Goal: Transaction & Acquisition: Purchase product/service

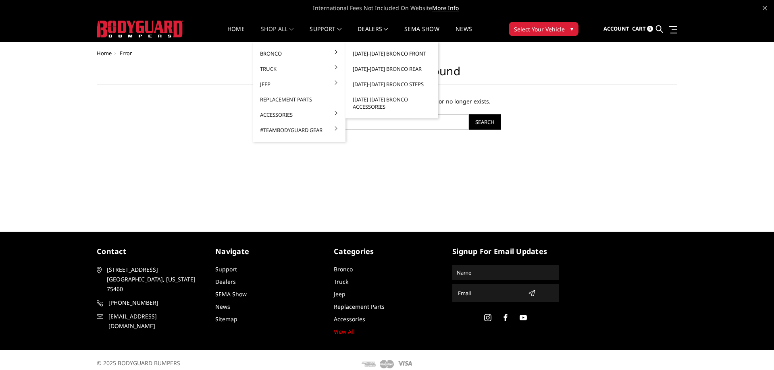
click at [406, 53] on link "[DATE]-[DATE] Bronco Front" at bounding box center [392, 53] width 86 height 15
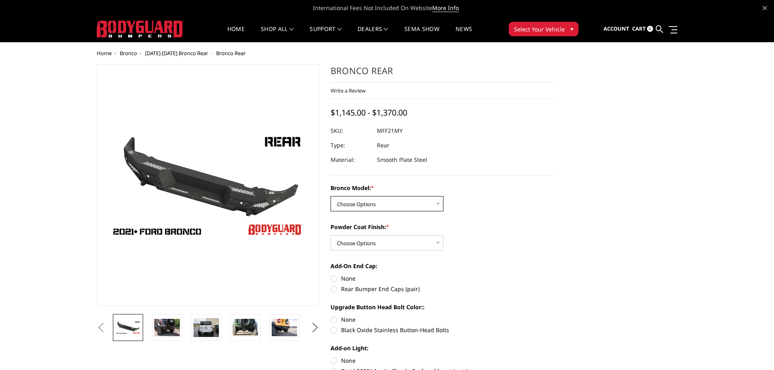
select select "4024"
click option "Base/Badlands/Wildtrak/etc." at bounding box center [0, 0] width 0 height 0
click at [331, 235] on select "Choose Options Bare Metal Textured Black Powder Coat" at bounding box center [387, 242] width 113 height 15
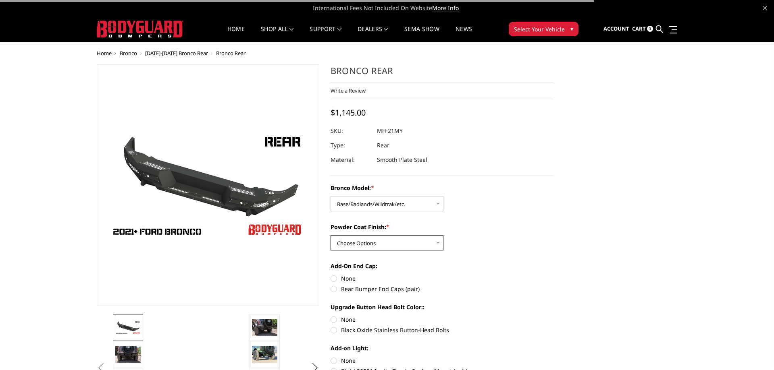
select select "4027"
click option "Textured Black Powder Coat" at bounding box center [0, 0] width 0 height 0
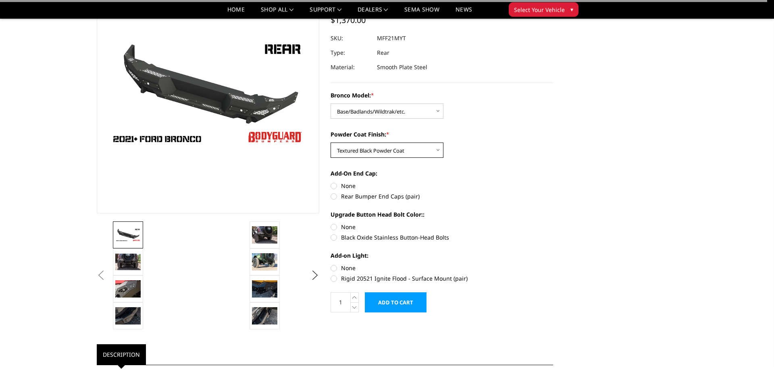
scroll to position [82, 0]
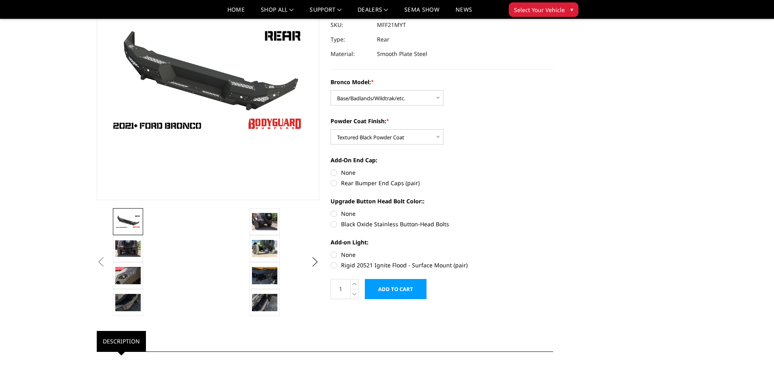
click at [334, 184] on label "Rear Bumper End Caps (pair)" at bounding box center [442, 183] width 223 height 8
click at [553, 169] on input "Rear Bumper End Caps (pair)" at bounding box center [553, 168] width 0 height 0
radio input "true"
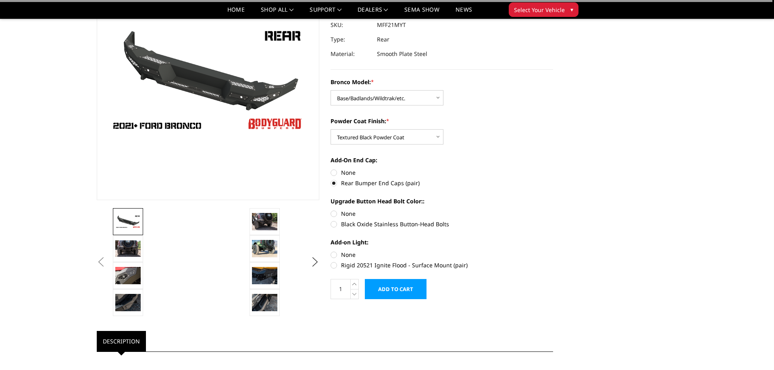
click at [335, 224] on label "Black Oxide Stainless Button-Head Bolts" at bounding box center [442, 224] width 223 height 8
click at [553, 210] on input "Black Oxide Stainless Button-Head Bolts" at bounding box center [553, 210] width 0 height 0
radio input "true"
click at [333, 256] on label "None" at bounding box center [442, 255] width 223 height 8
click at [331, 251] on input "None" at bounding box center [331, 251] width 0 height 0
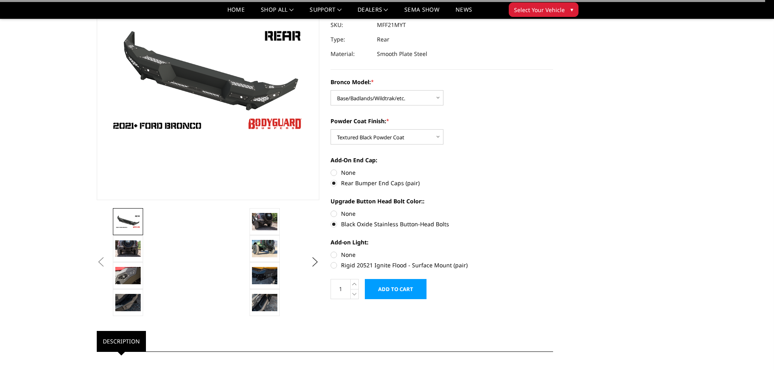
radio input "true"
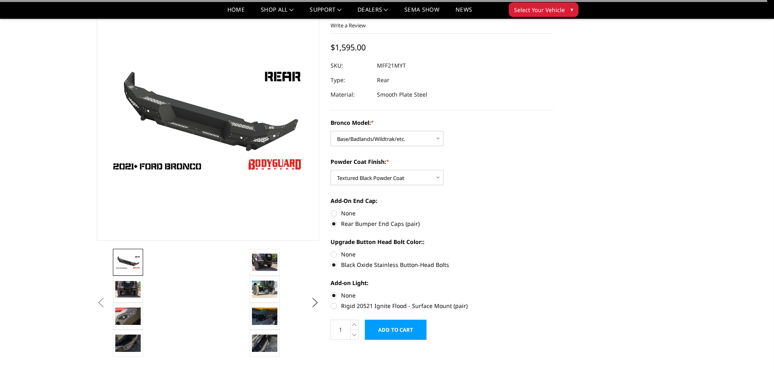
scroll to position [0, 0]
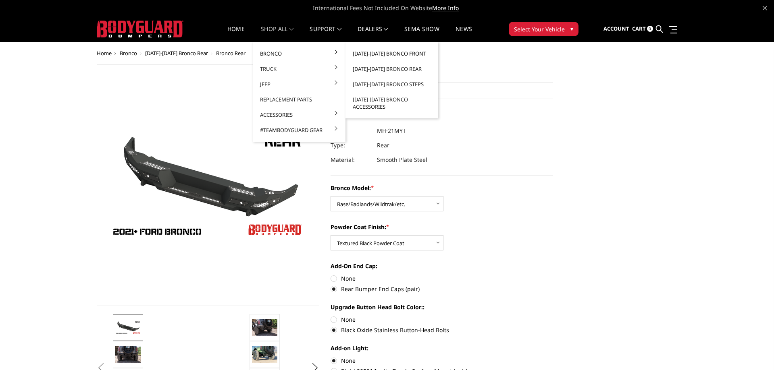
click at [359, 51] on link "[DATE]-[DATE] Bronco Front" at bounding box center [392, 53] width 86 height 15
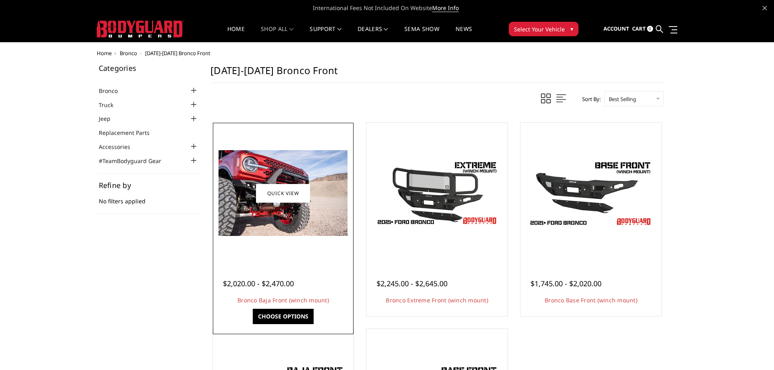
click at [275, 318] on link "Choose Options" at bounding box center [283, 316] width 61 height 15
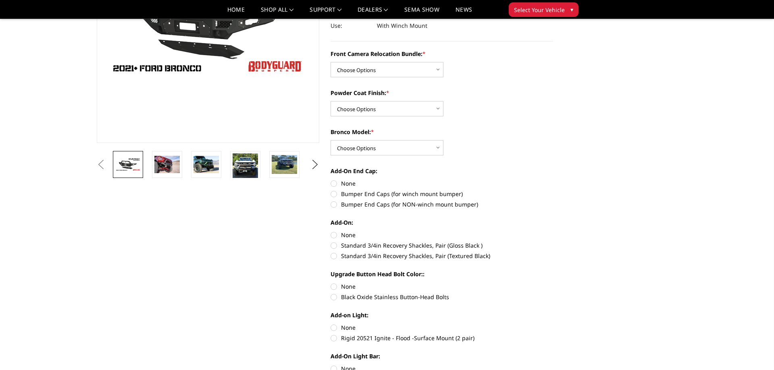
scroll to position [139, 0]
click at [331, 62] on select "Choose Options Without Front Camera Relocation With Front Camera Relocation (Ha…" at bounding box center [387, 69] width 113 height 15
select select "4016"
click option "With Front Camera Relocation (Harness and Pod)" at bounding box center [0, 0] width 0 height 0
click at [331, 101] on select "Choose Options Textured Black Powder Coat Bare Metal" at bounding box center [387, 108] width 113 height 15
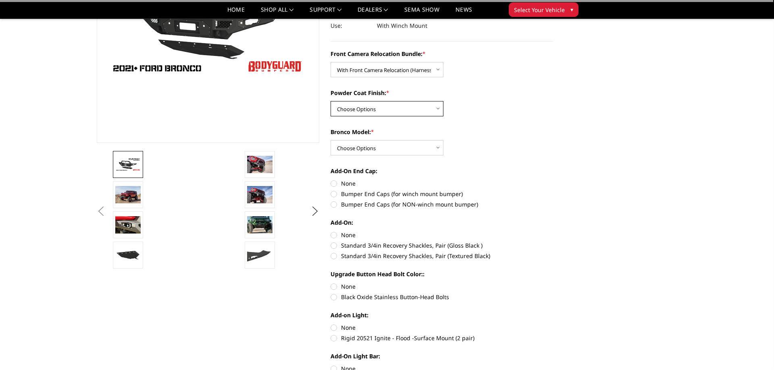
select select "4015"
click option "Textured Black Powder Coat" at bounding box center [0, 0] width 0 height 0
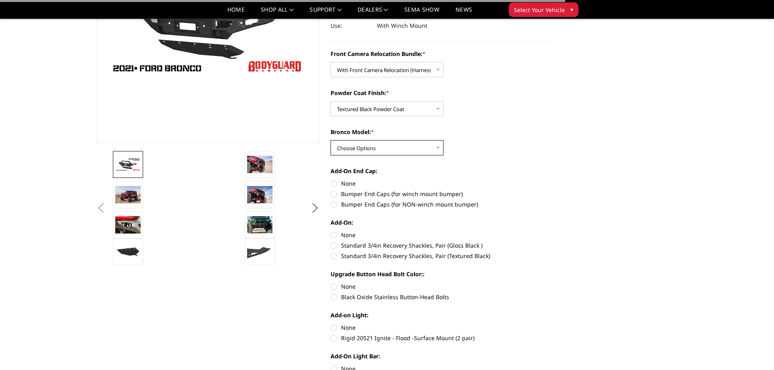
click at [331, 140] on select "Choose Options Raptor Base/Badlands/Wildtrak/etc." at bounding box center [387, 147] width 113 height 15
select select "4012"
click option "Base/Badlands/Wildtrak/etc." at bounding box center [0, 0] width 0 height 0
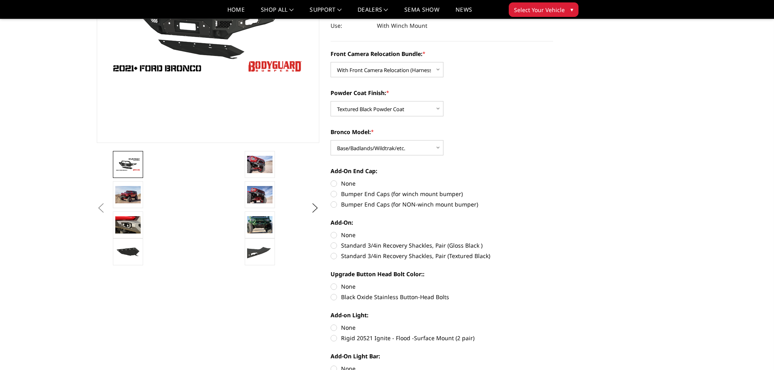
click at [335, 195] on label "Bumper End Caps (for winch mount bumper)" at bounding box center [442, 194] width 223 height 8
click at [553, 180] on input "Bumper End Caps (for winch mount bumper)" at bounding box center [553, 179] width 0 height 0
radio input "true"
click at [333, 237] on label "None" at bounding box center [442, 235] width 223 height 8
click at [331, 231] on input "None" at bounding box center [331, 231] width 0 height 0
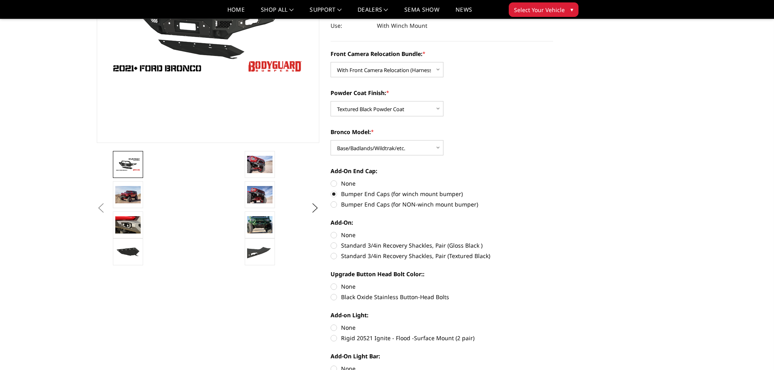
radio input "true"
click at [334, 298] on label "Black Oxide Stainless Button-Head Bolts" at bounding box center [442, 297] width 223 height 8
click at [553, 283] on input "Black Oxide Stainless Button-Head Bolts" at bounding box center [553, 283] width 0 height 0
radio input "true"
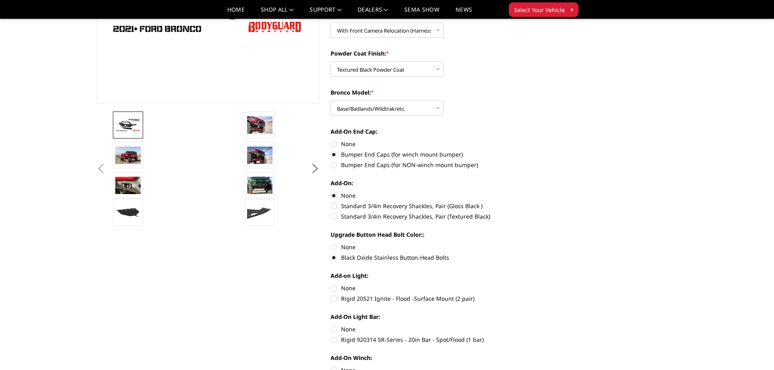
scroll to position [181, 0]
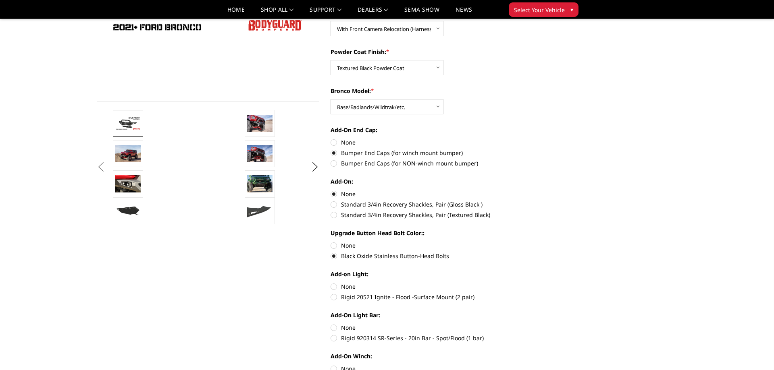
click at [332, 285] on label "None" at bounding box center [442, 287] width 223 height 8
click at [331, 283] on input "None" at bounding box center [331, 283] width 0 height 0
radio input "true"
click at [332, 329] on label "None" at bounding box center [442, 328] width 223 height 8
click at [331, 324] on input "None" at bounding box center [331, 324] width 0 height 0
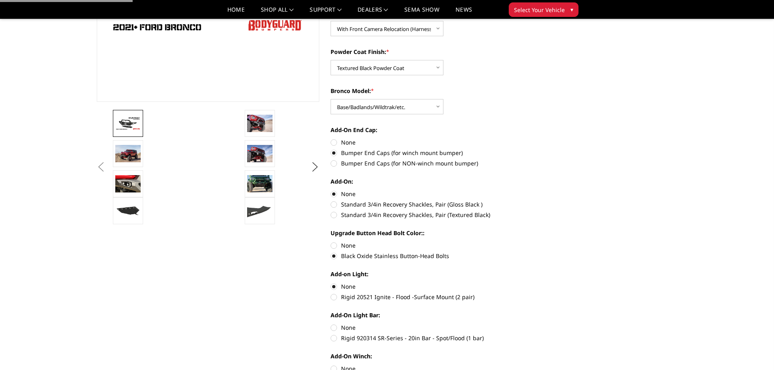
radio input "true"
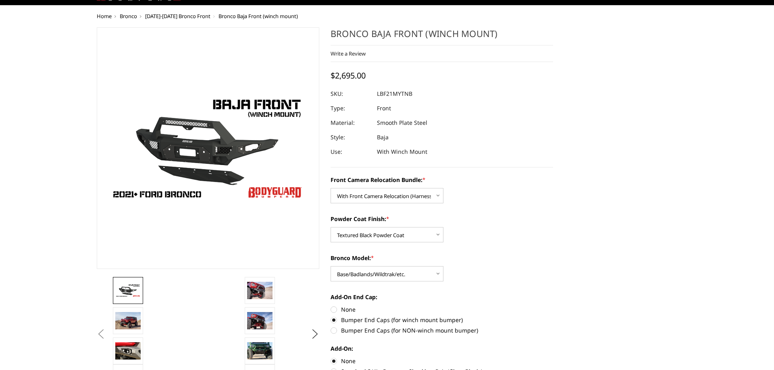
scroll to position [0, 0]
